Goal: Task Accomplishment & Management: Complete application form

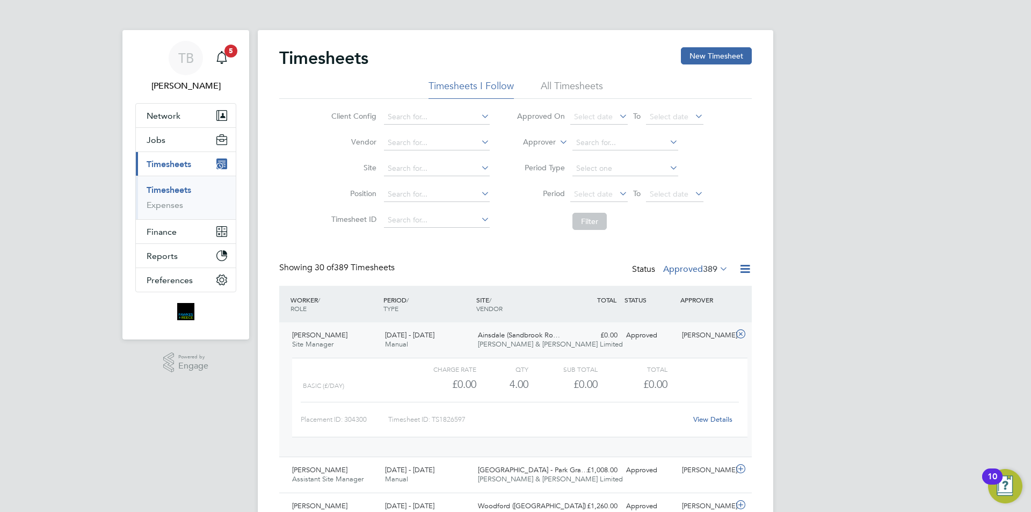
click at [183, 190] on link "Timesheets" at bounding box center [169, 190] width 45 height 10
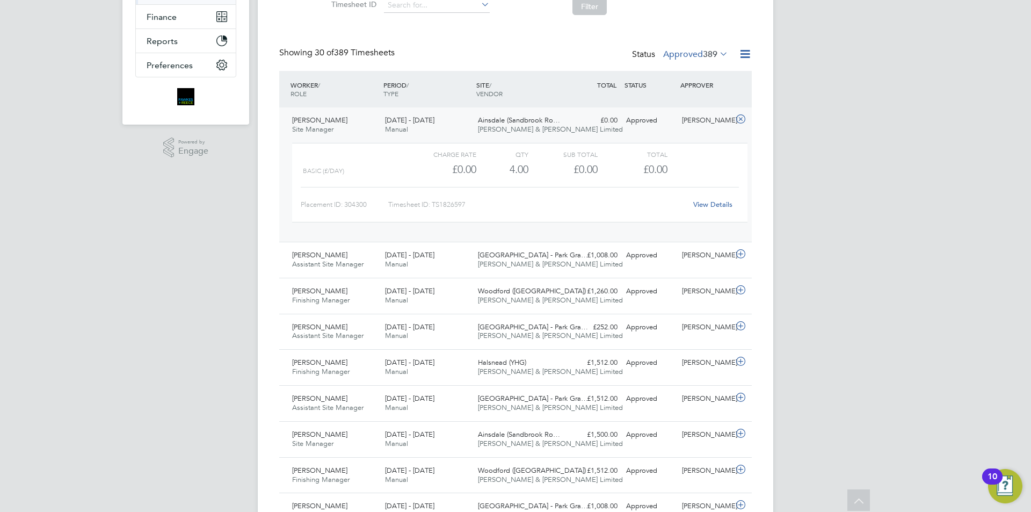
click at [693, 56] on label "Approved 389" at bounding box center [695, 54] width 65 height 11
click at [688, 103] on li "Submitted" at bounding box center [685, 103] width 49 height 15
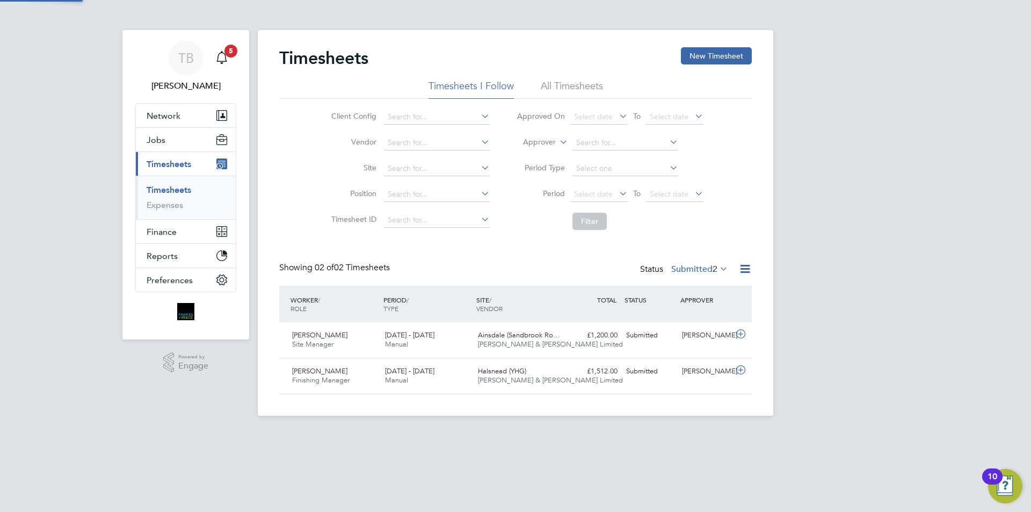
scroll to position [27, 93]
click at [466, 377] on div "[DATE] - [DATE] Manual" at bounding box center [427, 376] width 93 height 27
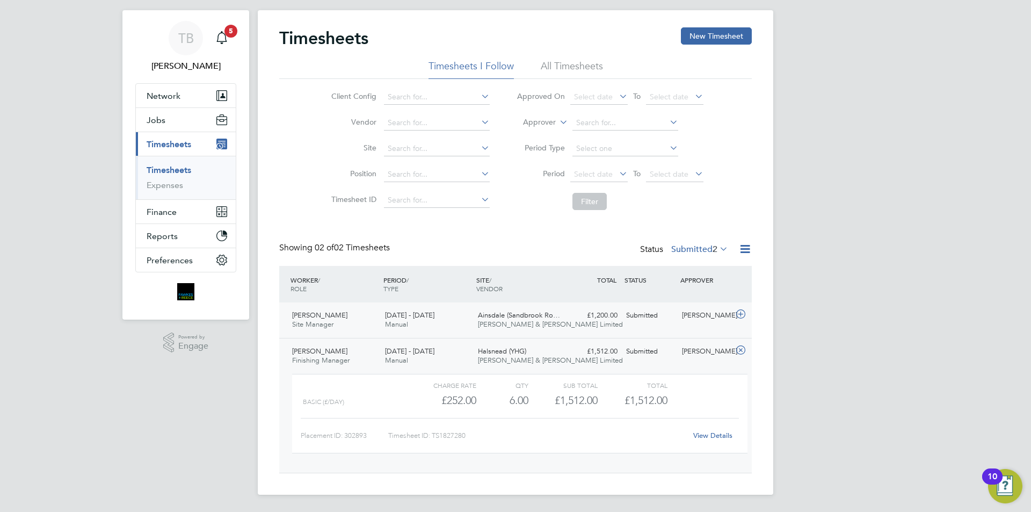
scroll to position [0, 0]
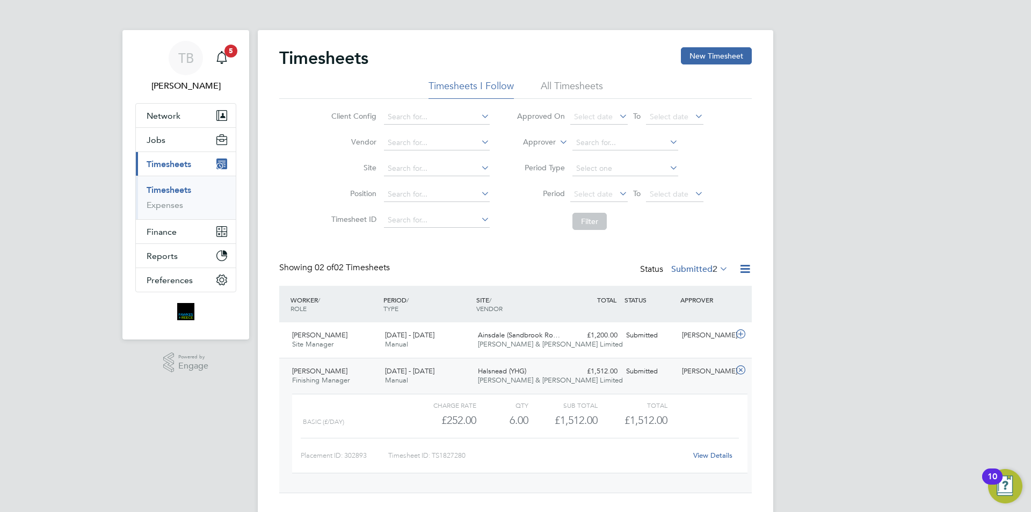
click at [476, 388] on div "Halsnead (YHG) [PERSON_NAME] & [PERSON_NAME] Limited" at bounding box center [520, 376] width 93 height 27
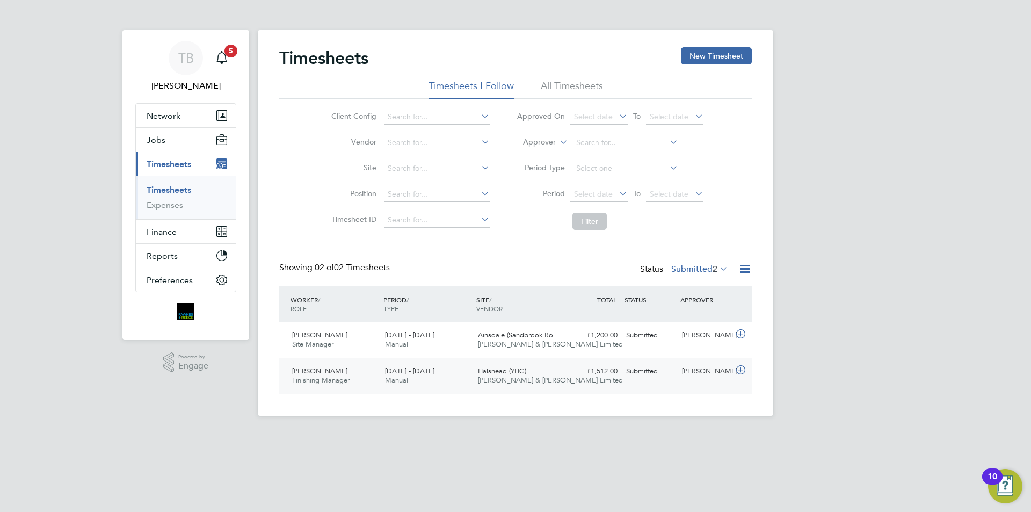
click at [520, 377] on span "[PERSON_NAME] & [PERSON_NAME] Limited" at bounding box center [550, 379] width 145 height 9
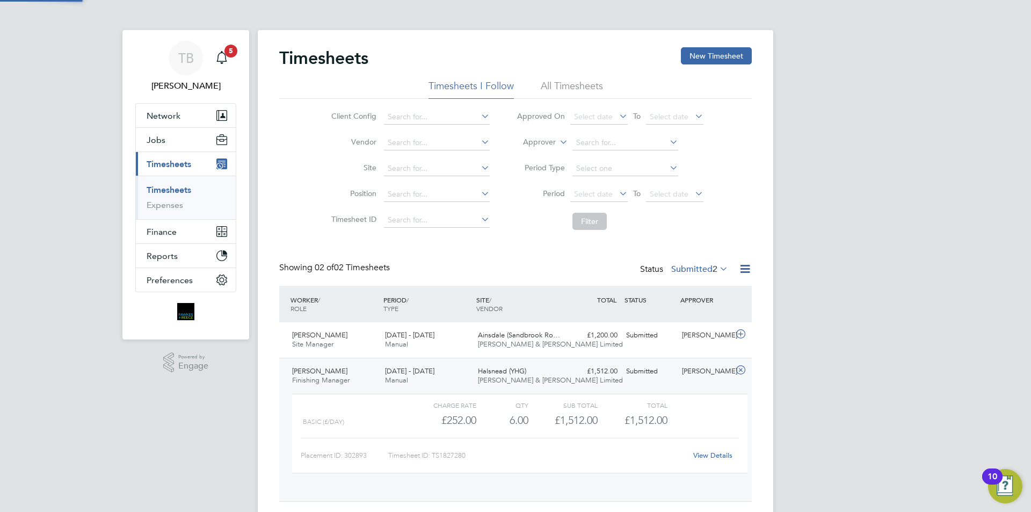
scroll to position [18, 105]
click at [708, 453] on link "View Details" at bounding box center [712, 455] width 39 height 9
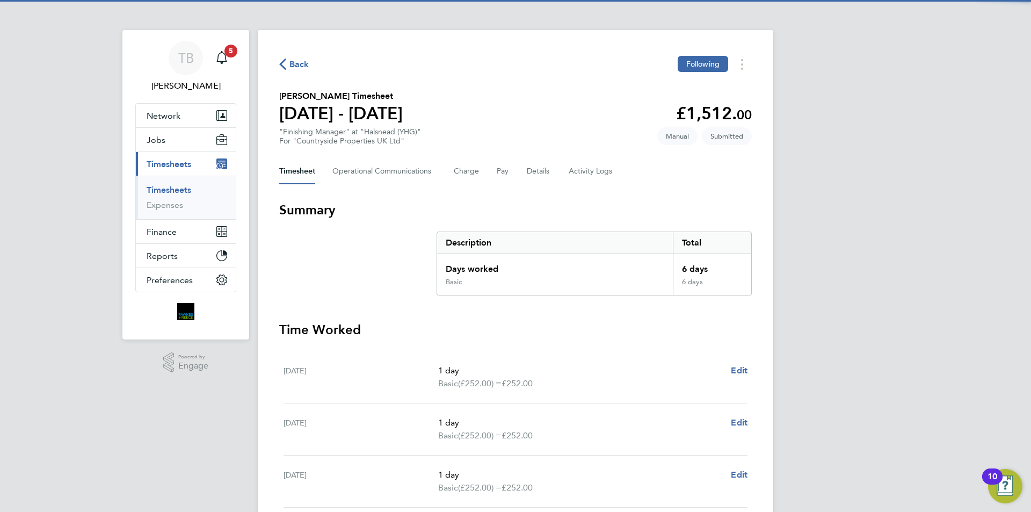
scroll to position [269, 0]
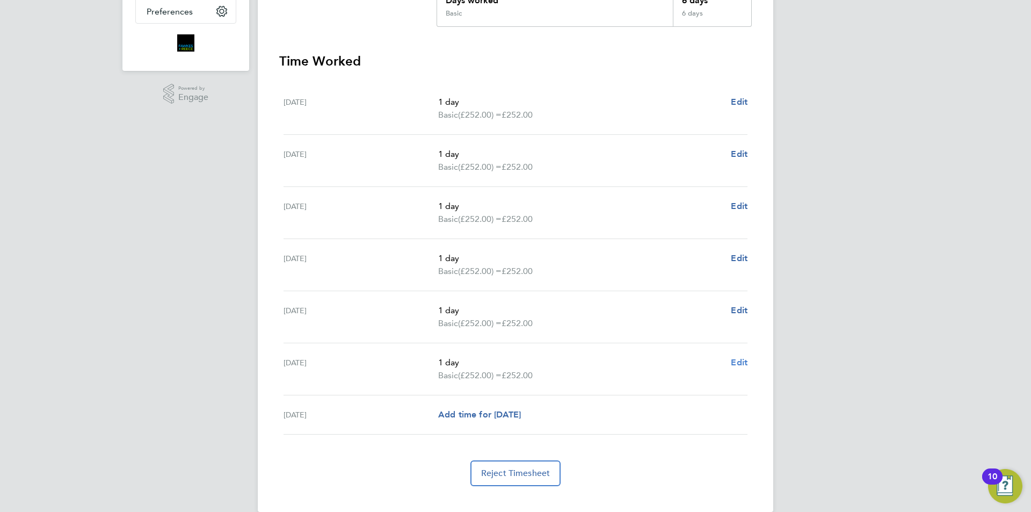
click at [746, 360] on span "Edit" at bounding box center [739, 362] width 17 height 10
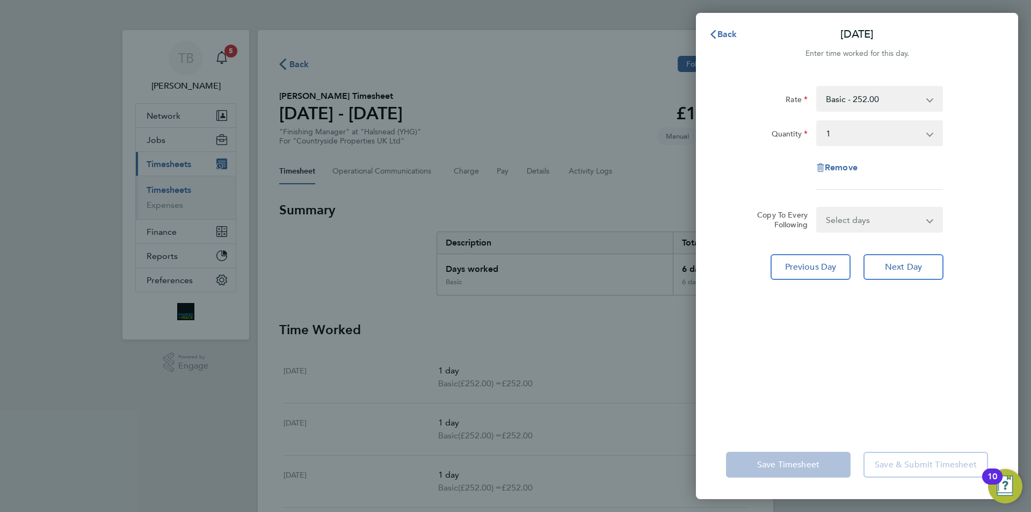
drag, startPoint x: 879, startPoint y: 138, endPoint x: 874, endPoint y: 144, distance: 8.0
click at [879, 138] on select "Select quantity 0.5 1" at bounding box center [874, 133] width 112 height 24
click at [774, 151] on div "Rate Basic - 252.00 Quantity Select quantity 0.5 1 Remove" at bounding box center [857, 138] width 262 height 104
click at [847, 134] on select "Select quantity 0.5 1" at bounding box center [874, 133] width 112 height 24
select select "null"
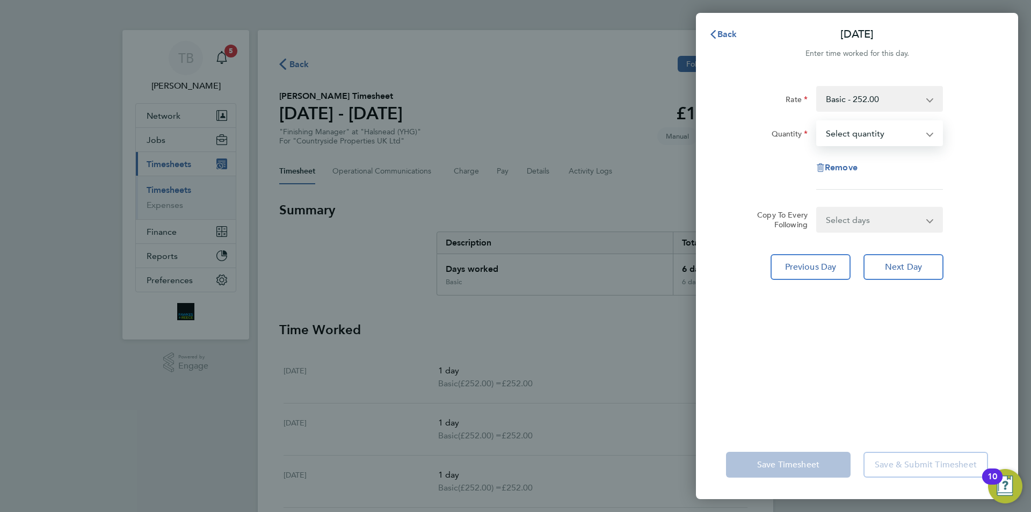
click at [818, 121] on select "Select quantity 0.5 1" at bounding box center [874, 133] width 112 height 24
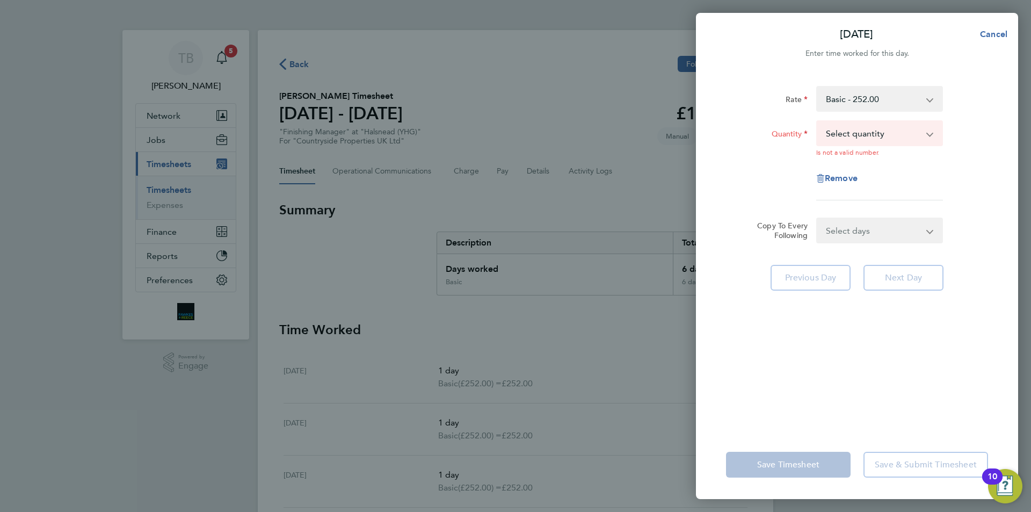
click at [892, 198] on div "Rate Basic - 252.00 Quantity Select quantity 0.5 1 Is not a valid number. Remove" at bounding box center [857, 143] width 262 height 114
click at [989, 35] on span "Cancel" at bounding box center [992, 34] width 31 height 10
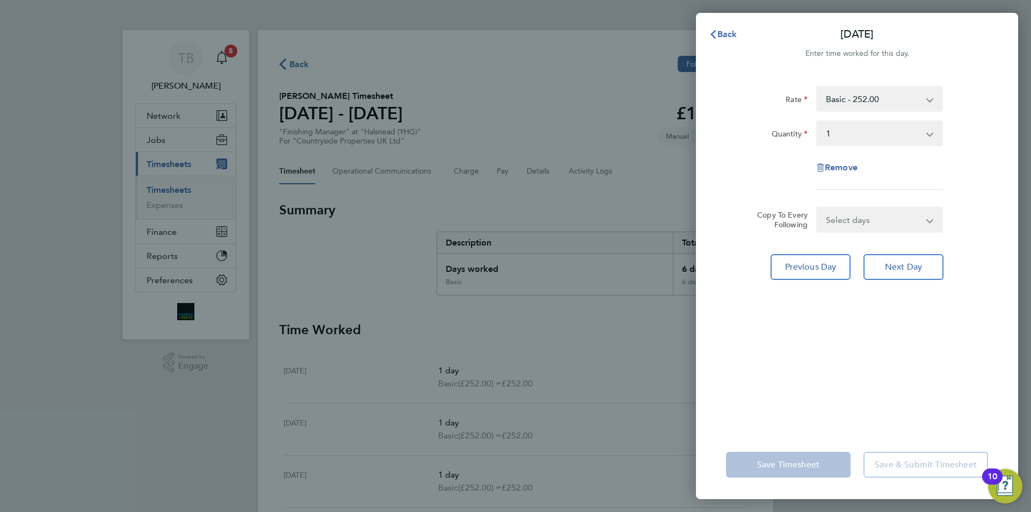
drag, startPoint x: 888, startPoint y: 132, endPoint x: 880, endPoint y: 132, distance: 8.1
click at [883, 132] on select "Select quantity 0.5 1" at bounding box center [874, 133] width 112 height 24
select select "null"
click at [818, 121] on select "Select quantity 0.5 1" at bounding box center [874, 133] width 112 height 24
click at [847, 169] on div "Remove" at bounding box center [857, 168] width 90 height 26
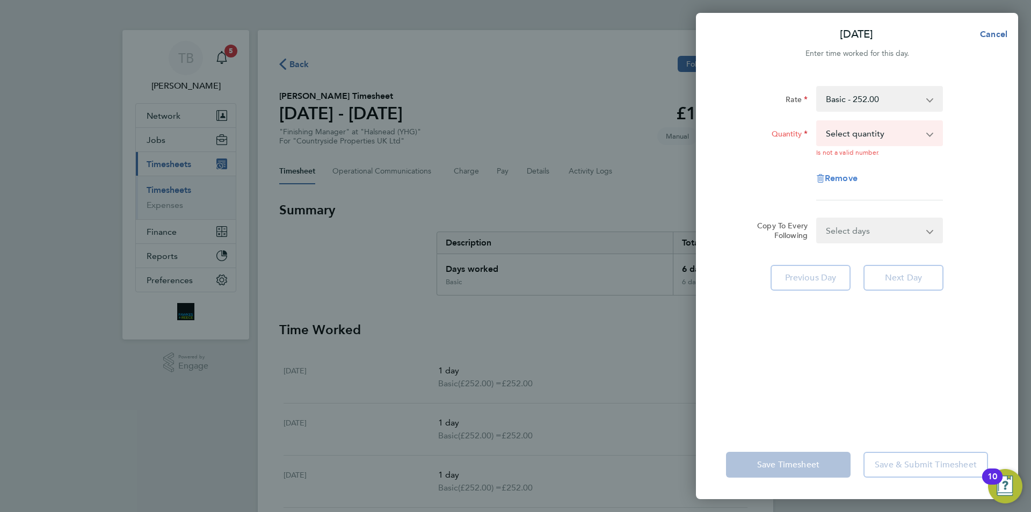
click at [843, 178] on span "Remove" at bounding box center [841, 178] width 33 height 10
select select "null"
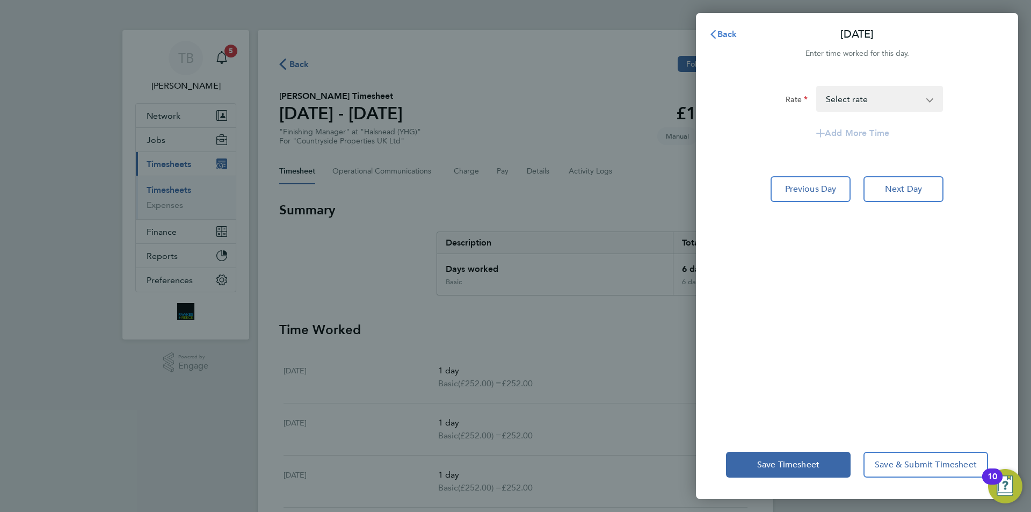
click at [731, 35] on span "Back" at bounding box center [728, 34] width 20 height 10
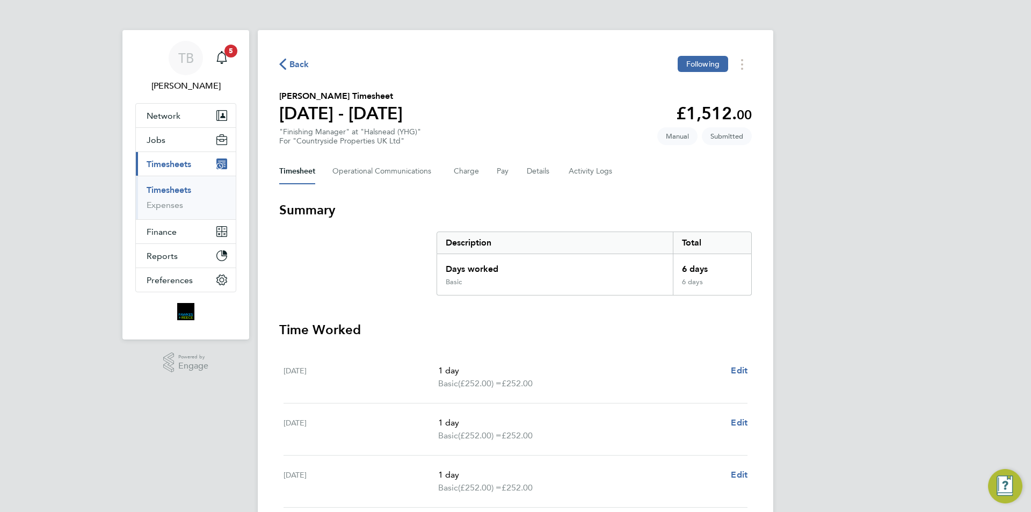
click at [606, 156] on div "Back Following Wayne Eastwood's Timesheet 15 - 21 Sept 2025 £1,512. 00 "Finishi…" at bounding box center [516, 405] width 516 height 750
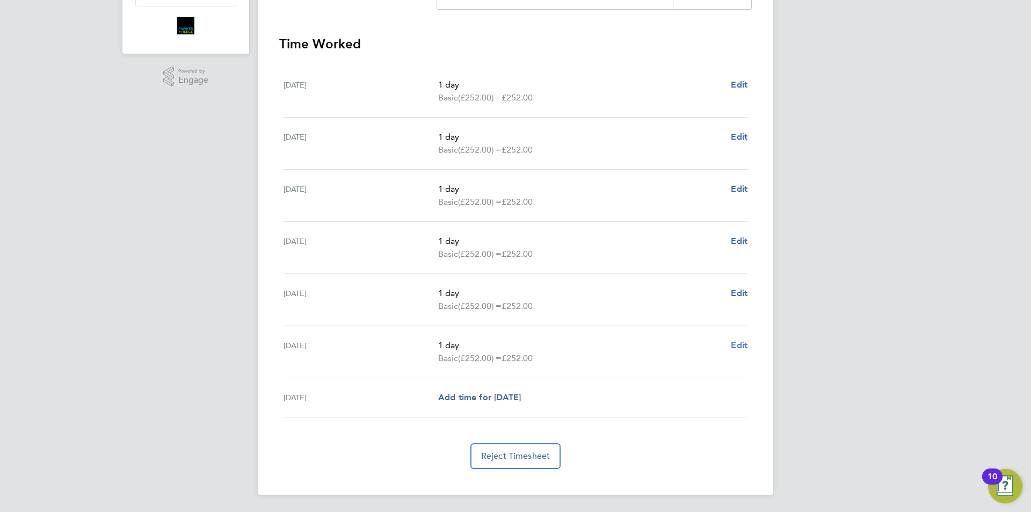
click at [739, 343] on span "Edit" at bounding box center [739, 345] width 17 height 10
select select "1"
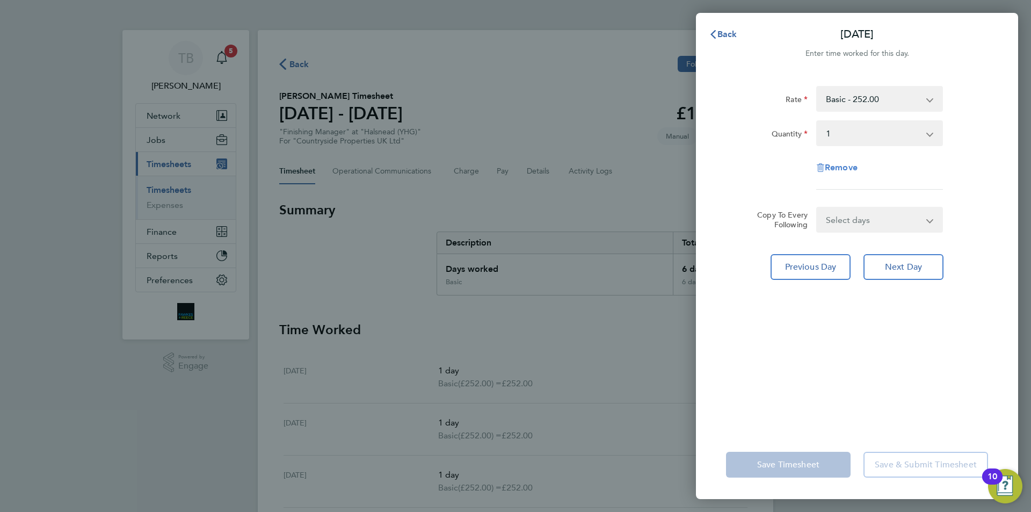
click at [834, 167] on span "Remove" at bounding box center [841, 167] width 33 height 10
select select "null"
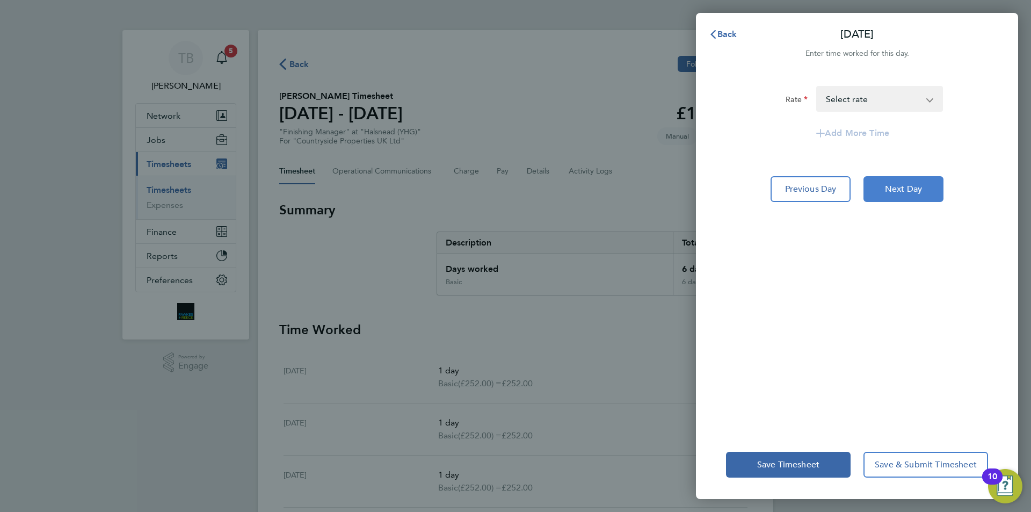
click at [919, 193] on span "Next Day" at bounding box center [903, 189] width 37 height 11
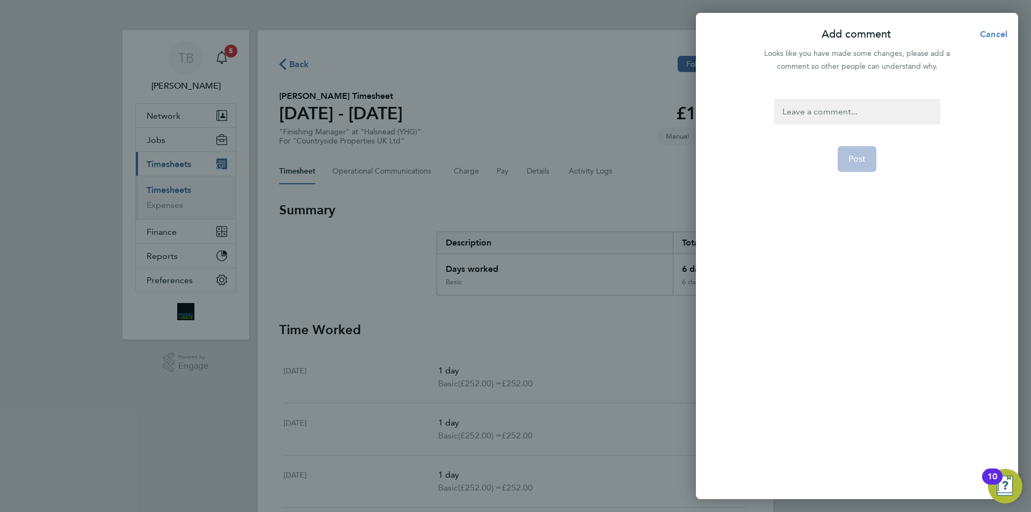
click at [988, 32] on span "Cancel" at bounding box center [992, 34] width 31 height 10
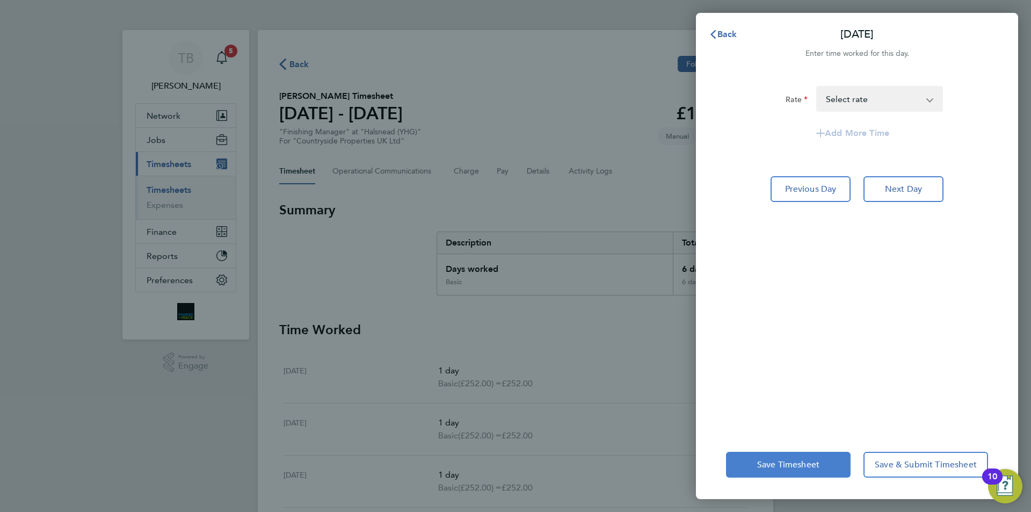
click at [812, 461] on span "Save Timesheet" at bounding box center [788, 464] width 62 height 11
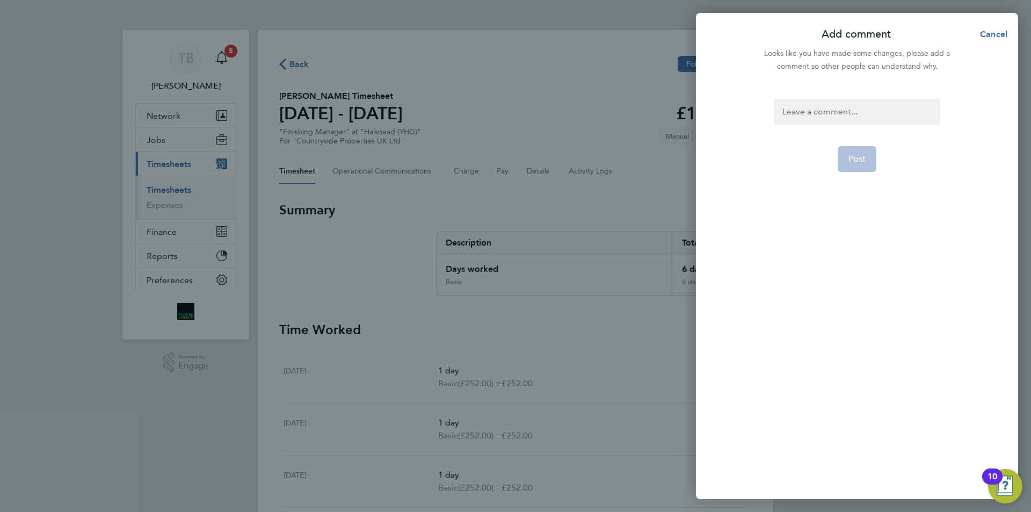
click at [854, 105] on div at bounding box center [857, 112] width 166 height 26
click at [854, 106] on div at bounding box center [857, 112] width 166 height 26
click at [850, 157] on span "Post" at bounding box center [858, 159] width 18 height 11
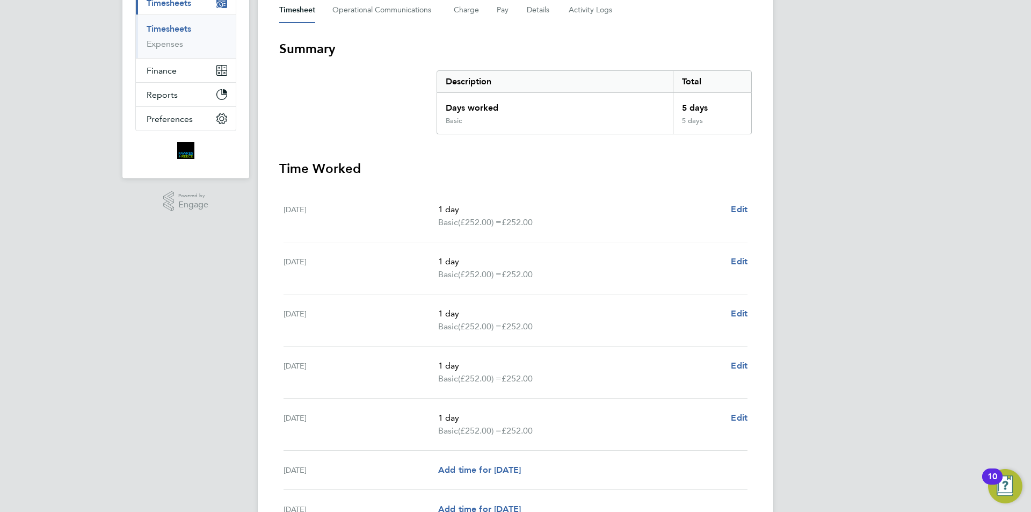
scroll to position [269, 0]
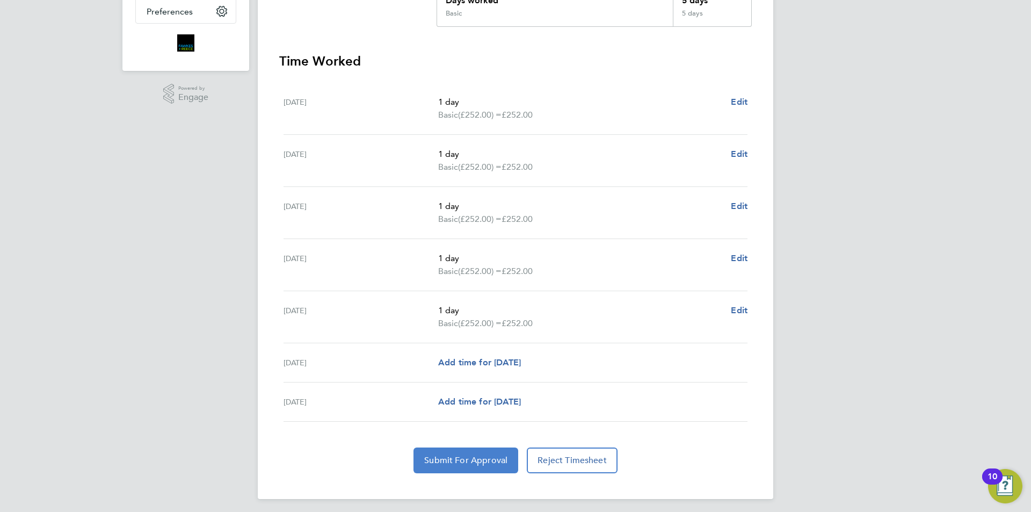
click at [495, 458] on span "Submit For Approval" at bounding box center [465, 460] width 83 height 11
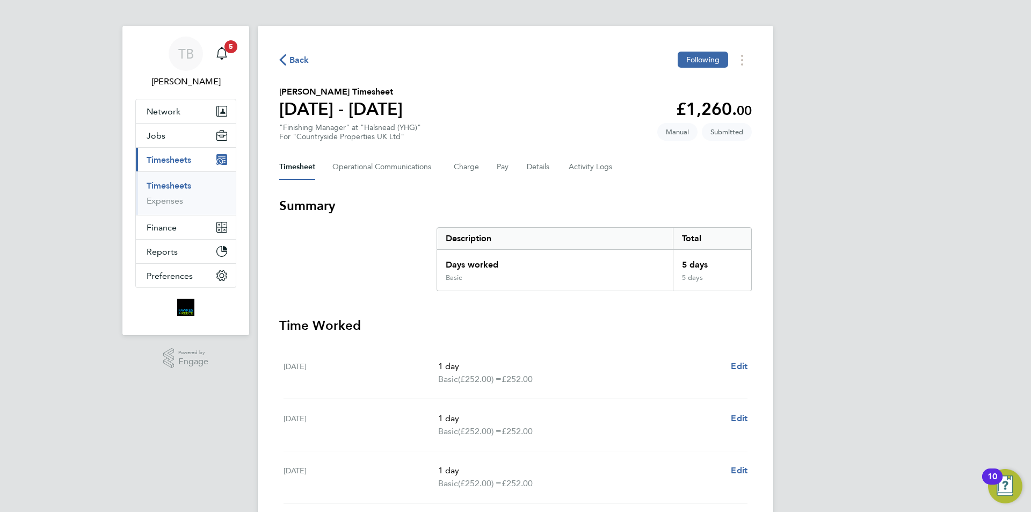
scroll to position [0, 0]
